Goal: Task Accomplishment & Management: Use online tool/utility

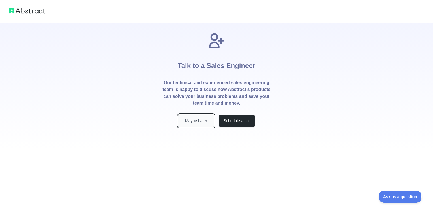
click at [211, 122] on button "Maybe Later" at bounding box center [196, 121] width 36 height 13
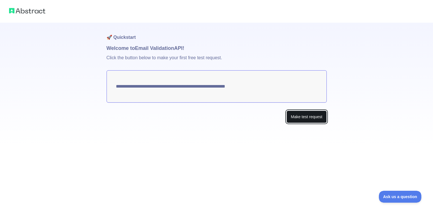
click at [296, 115] on button "Make test request" at bounding box center [307, 117] width 40 height 13
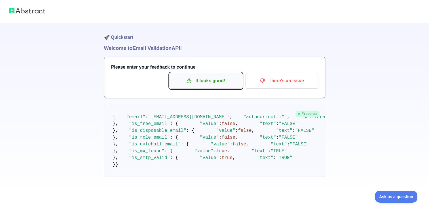
click at [220, 81] on p "It looks good!" at bounding box center [206, 81] width 64 height 10
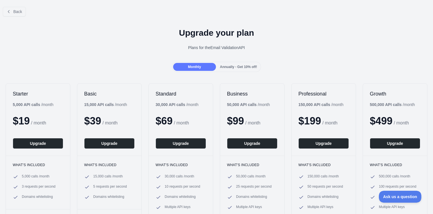
click at [226, 66] on span "Annually - Get 10% off!" at bounding box center [238, 67] width 37 height 4
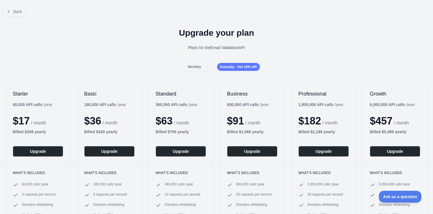
click at [209, 67] on div "Monthly" at bounding box center [194, 67] width 43 height 8
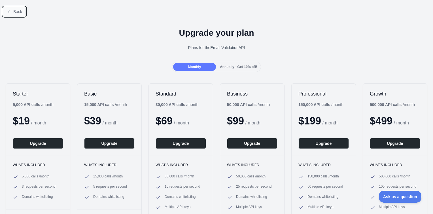
click at [16, 13] on span "Back" at bounding box center [17, 11] width 9 height 5
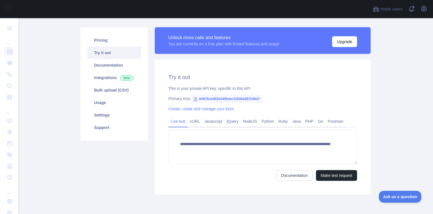
scroll to position [37, 0]
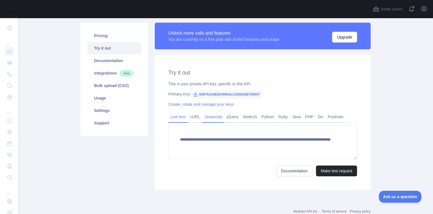
click at [208, 117] on link "Javascript" at bounding box center [213, 116] width 22 height 9
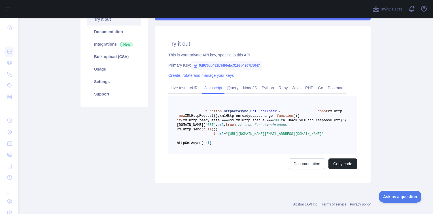
scroll to position [67, 0]
click at [178, 87] on link "Live test" at bounding box center [177, 87] width 19 height 9
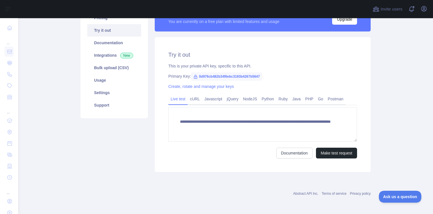
scroll to position [55, 0]
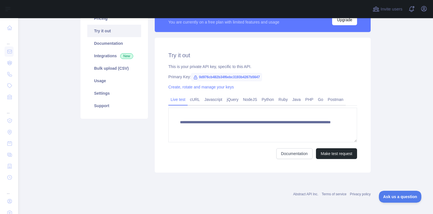
click at [209, 76] on span "0d976cb482b34f6ebc3193b4267b5647" at bounding box center [226, 77] width 71 height 9
drag, startPoint x: 259, startPoint y: 77, endPoint x: 196, endPoint y: 80, distance: 63.3
click at [196, 80] on span "0d976cb482b34f6ebc3193b4267b5647" at bounding box center [226, 77] width 71 height 9
copy span "0d976cb482b34f6ebc3193b4267b5647"
click at [262, 90] on div "**********" at bounding box center [263, 105] width 216 height 135
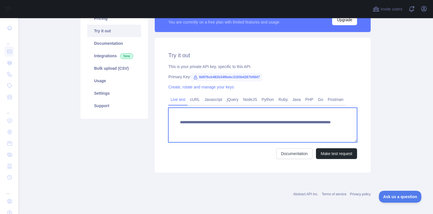
drag, startPoint x: 308, startPoint y: 132, endPoint x: 176, endPoint y: 123, distance: 132.5
click at [176, 123] on textarea "**********" at bounding box center [262, 125] width 189 height 35
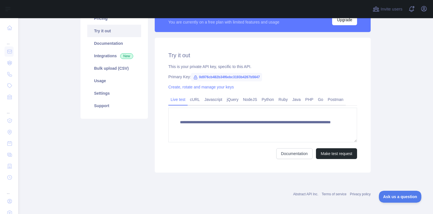
click at [136, 157] on div "Pricing Try it out Documentation Integrations New Bulk upload (CSV) Usage Setti…" at bounding box center [114, 88] width 74 height 167
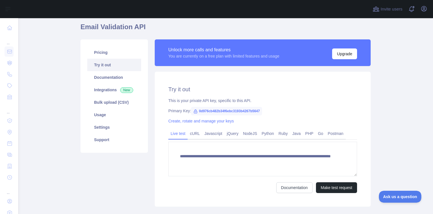
scroll to position [0, 0]
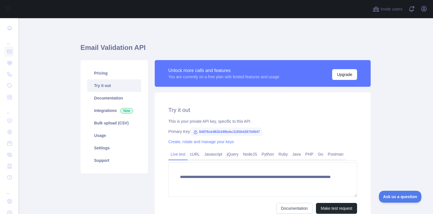
click at [391, 128] on main "**********" at bounding box center [225, 116] width 415 height 196
click at [145, 42] on div "**********" at bounding box center [226, 134] width 290 height 204
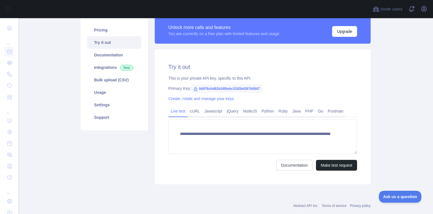
scroll to position [42, 0]
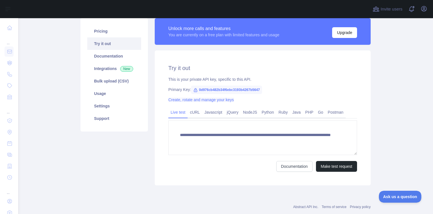
click at [197, 101] on link "Create, rotate and manage your keys" at bounding box center [201, 100] width 66 height 5
